Goal: Information Seeking & Learning: Learn about a topic

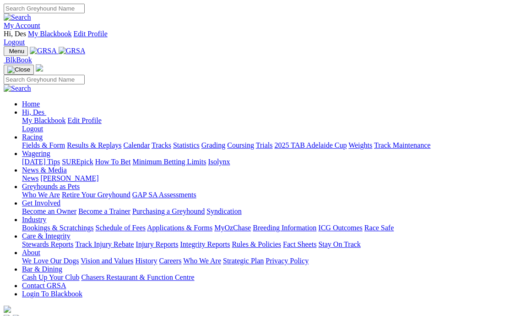
click at [38, 174] on link "News" at bounding box center [30, 178] width 16 height 8
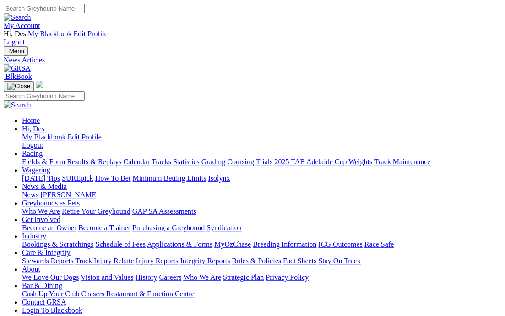
click at [34, 158] on link "Fields & Form" at bounding box center [43, 162] width 43 height 8
drag, startPoint x: 350, startPoint y: 183, endPoint x: 343, endPoint y: 184, distance: 6.4
click at [41, 158] on link "Fields & Form" at bounding box center [43, 162] width 43 height 8
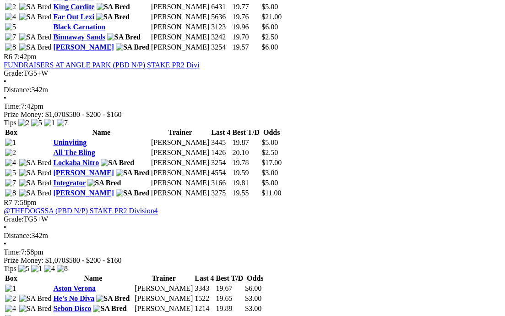
scroll to position [1201, 0]
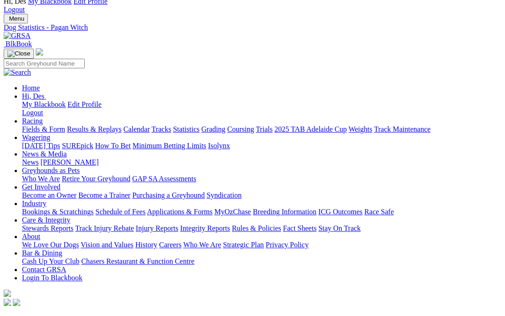
scroll to position [0, 5]
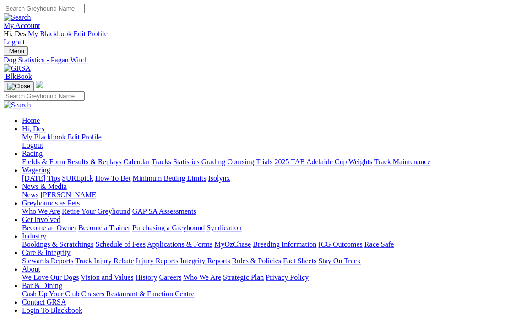
click at [40, 158] on link "Fields & Form" at bounding box center [43, 162] width 43 height 8
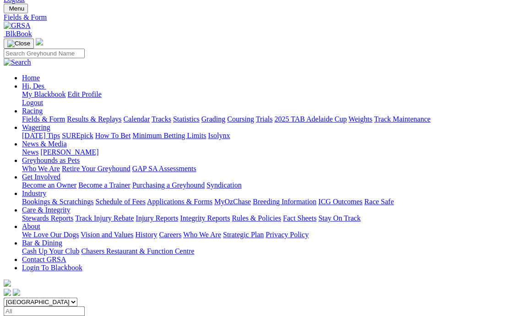
scroll to position [42, 0]
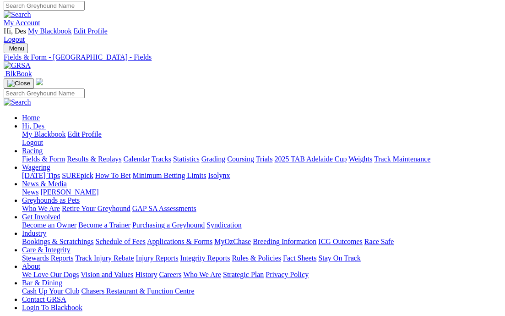
scroll to position [24, 0]
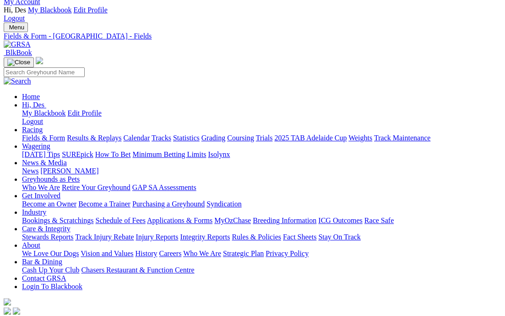
click at [48, 134] on link "Fields & Form" at bounding box center [43, 138] width 43 height 8
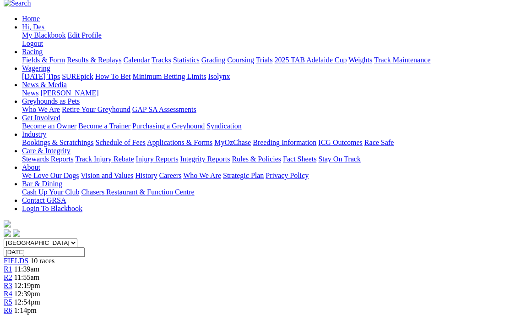
scroll to position [0, 3]
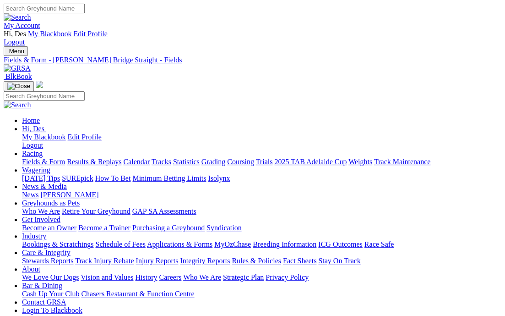
click at [30, 158] on link "Fields & Form" at bounding box center [43, 162] width 43 height 8
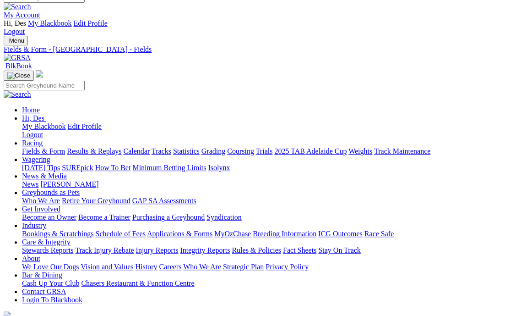
scroll to position [0, 0]
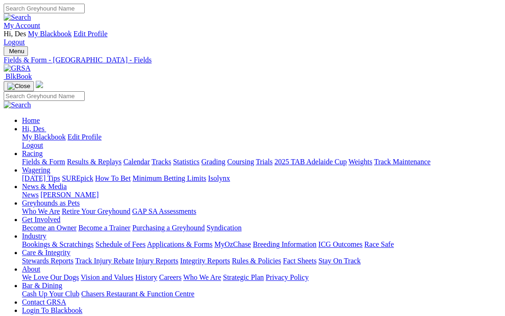
click at [150, 158] on link "Calendar" at bounding box center [136, 162] width 27 height 8
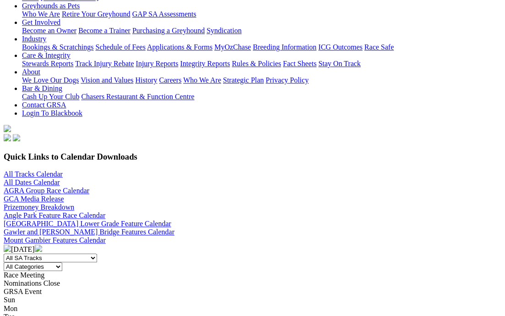
scroll to position [197, 0]
